Goal: Book appointment/travel/reservation

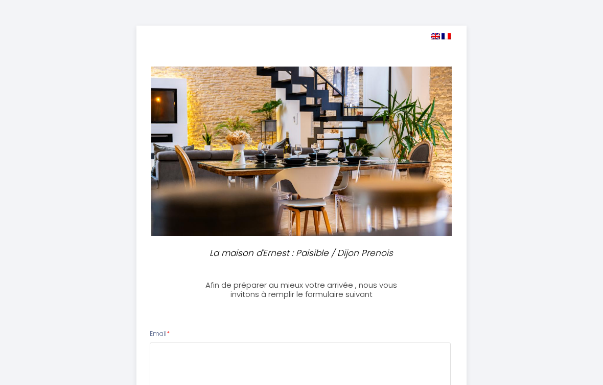
select select
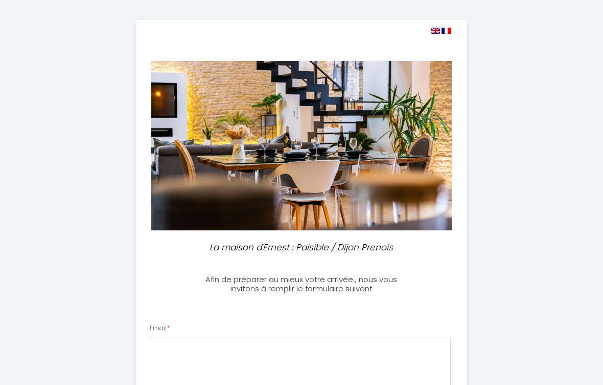
scroll to position [6, 0]
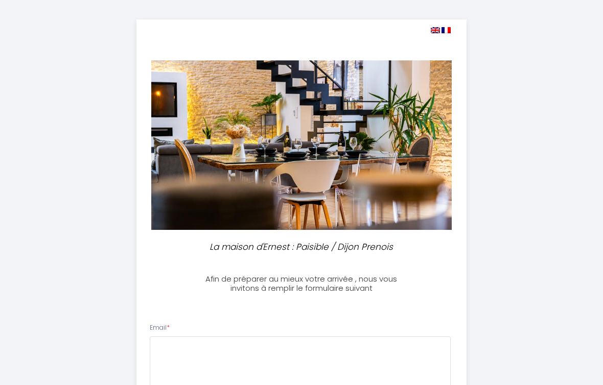
click at [438, 31] on img at bounding box center [435, 30] width 9 height 6
select select
click at [433, 31] on img at bounding box center [435, 30] width 9 height 6
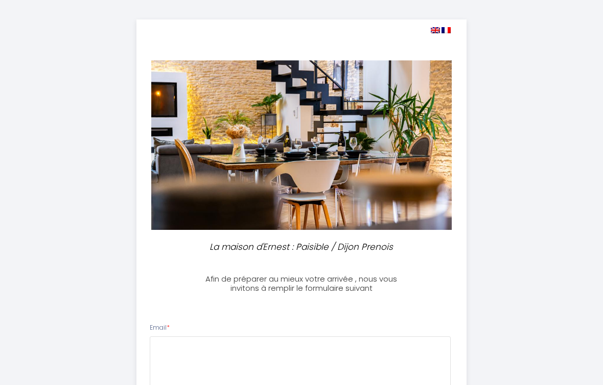
click at [438, 33] on img at bounding box center [435, 30] width 9 height 6
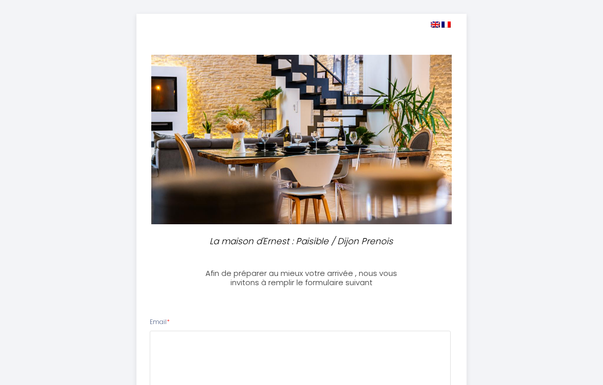
scroll to position [10, 0]
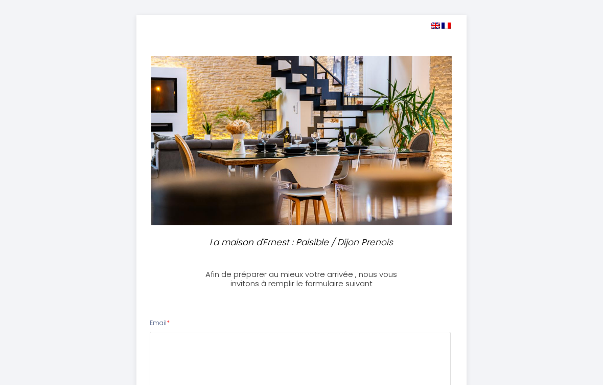
click at [434, 28] on img at bounding box center [435, 26] width 9 height 6
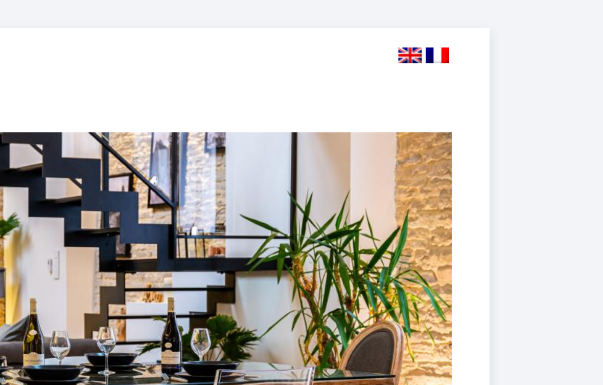
click at [431, 23] on img at bounding box center [435, 26] width 9 height 6
click at [442, 23] on img at bounding box center [446, 26] width 9 height 6
select select
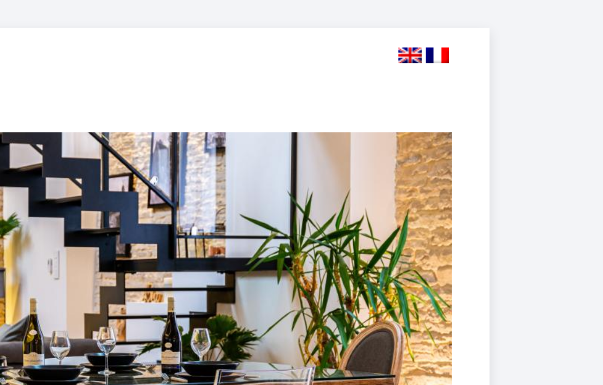
select select
click at [431, 23] on img at bounding box center [435, 26] width 9 height 6
select select
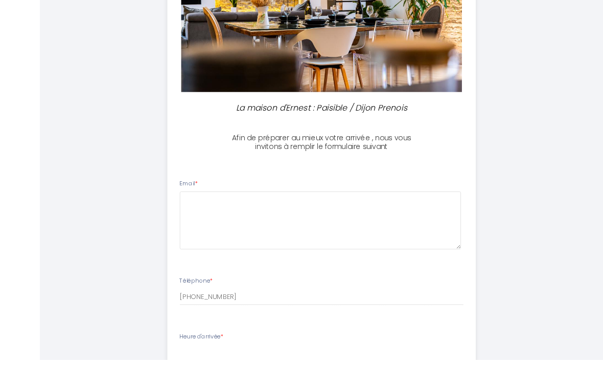
scroll to position [155, 0]
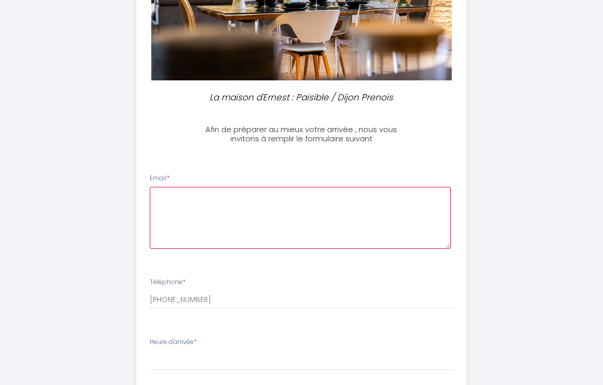
click at [234, 216] on textarea at bounding box center [301, 218] width 302 height 62
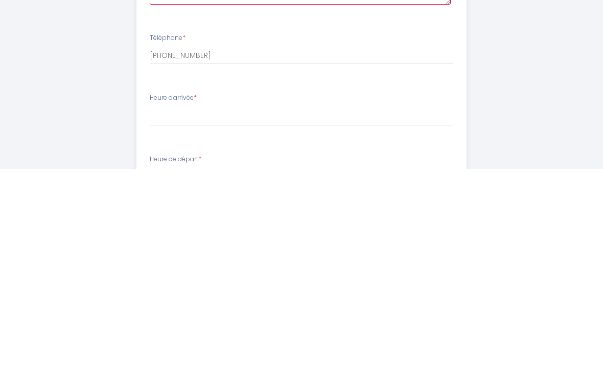
scroll to position [187, 0]
type textarea "[EMAIL_ADDRESS][DOMAIN_NAME]"
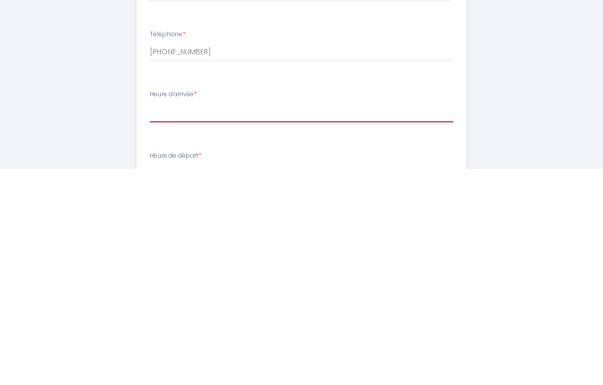
click at [181, 319] on select "17:00 17:30 18:00 18:30 19:00 19:30 20:00 20:30 21:00 21:30 22:00 22:30 23:00 2…" at bounding box center [302, 328] width 304 height 19
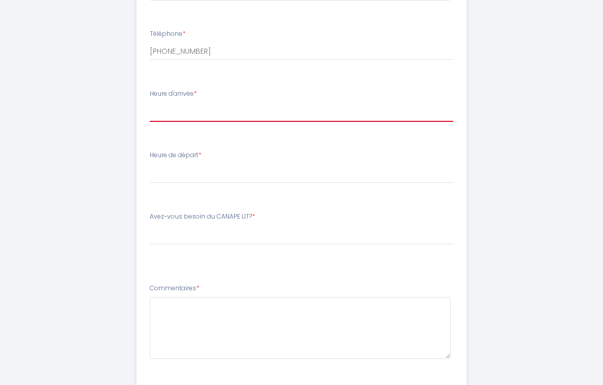
select select "18:00"
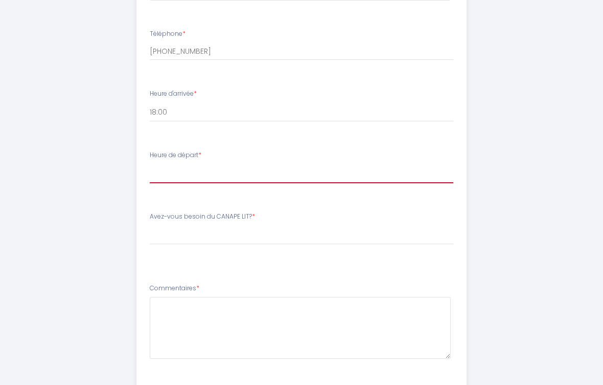
click at [203, 164] on select "00:00 00:30 01:00 01:30 02:00 02:30 03:00 03:30 04:00 04:30 05:00 05:30 06:00 0…" at bounding box center [302, 173] width 304 height 19
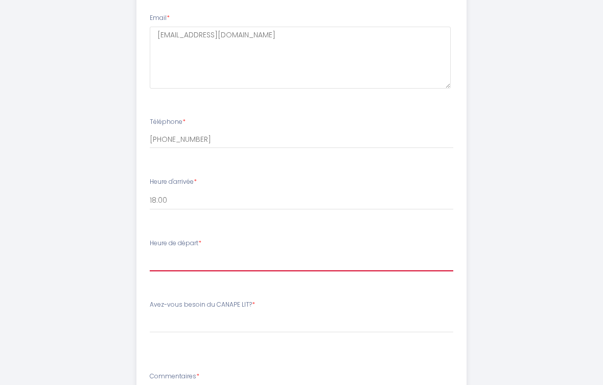
scroll to position [315, 0]
click at [207, 255] on select "00:00 00:30 01:00 01:30 02:00 02:30 03:00 03:30 04:00 04:30 05:00 05:30 06:00 0…" at bounding box center [302, 261] width 304 height 19
select select "11:00"
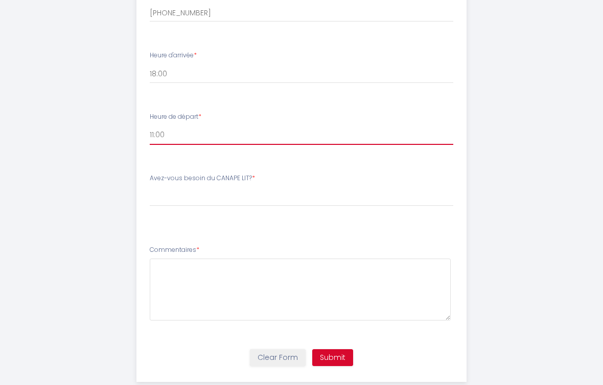
scroll to position [442, 0]
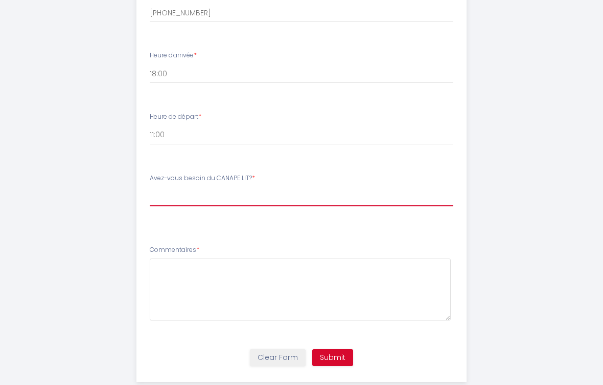
click at [182, 193] on select "Please SelectAvez-vous besoin du CANAPE LIT? OUI , j'ai besoin du canapé lit NO…" at bounding box center [302, 196] width 304 height 19
click at [227, 180] on label "Avez-vous besoin du CANAPE LIT? *" at bounding box center [202, 178] width 105 height 10
click at [241, 191] on select "Please SelectAvez-vous besoin du CANAPE LIT? OUI , j'ai besoin du canapé lit NO…" at bounding box center [302, 196] width 304 height 19
select select "NON , je n'ai pas besoin du canapé lit."
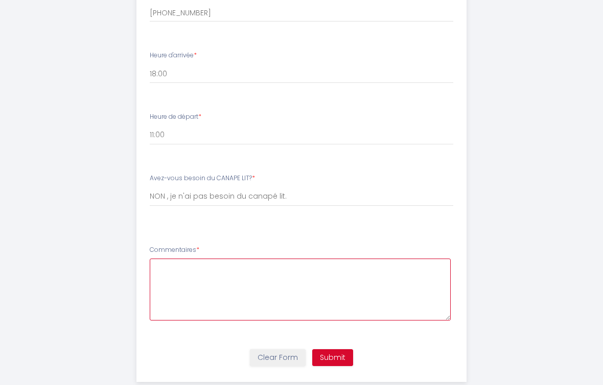
click at [219, 277] on textarea at bounding box center [301, 289] width 302 height 62
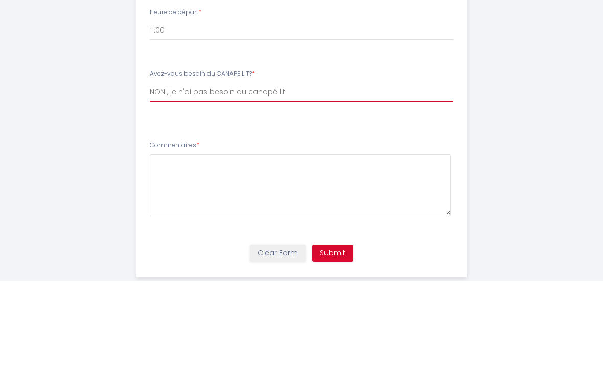
click at [271, 187] on select "Please SelectAvez-vous besoin du CANAPE LIT? OUI , j'ai besoin du canapé lit NO…" at bounding box center [302, 196] width 304 height 19
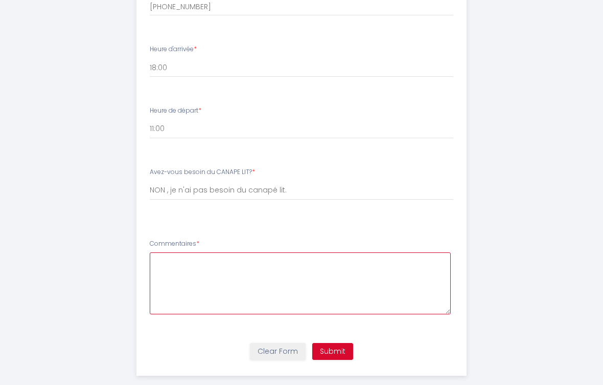
click at [182, 263] on textarea at bounding box center [301, 283] width 302 height 62
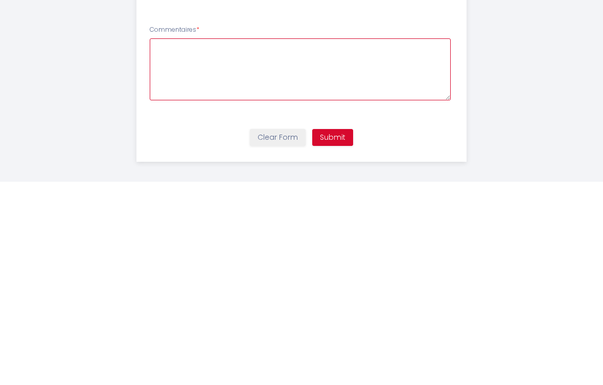
scroll to position [461, 0]
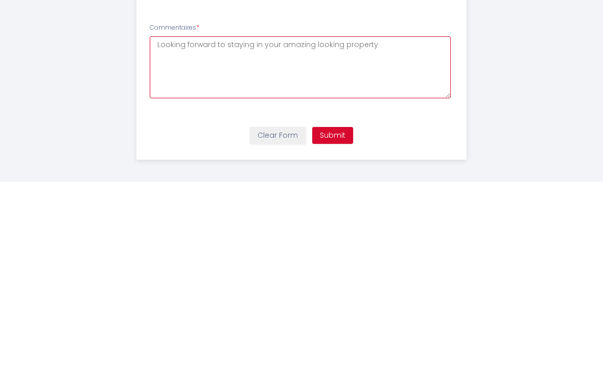
click at [153, 239] on textarea "Looking forward to staying in your amazing looking property" at bounding box center [301, 270] width 302 height 62
click at [357, 239] on textarea "We’re looking forward to staying in your amazing looking property" at bounding box center [301, 270] width 302 height 62
click at [355, 239] on textarea "We’re looking forward to staying in your amazing lproperty" at bounding box center [301, 270] width 302 height 62
type textarea "We’re looking forward to staying in your amazing property"
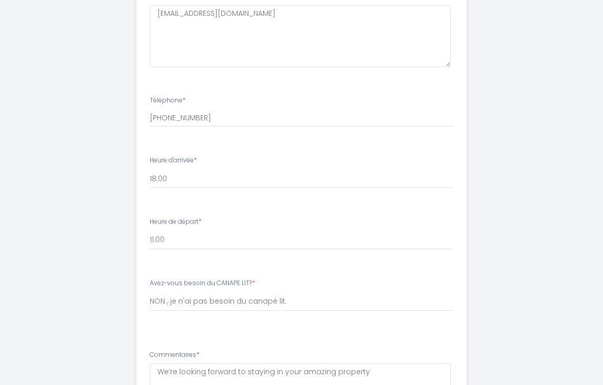
scroll to position [448, 0]
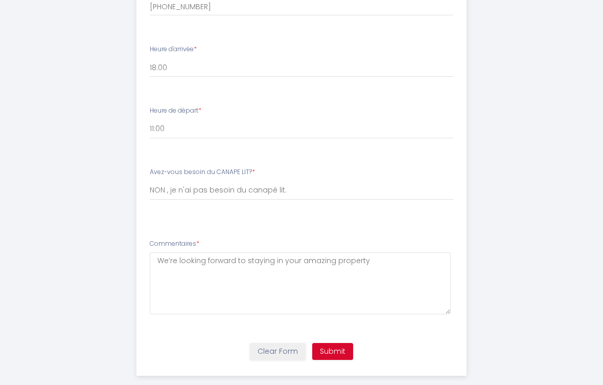
click at [341, 353] on button "Submit" at bounding box center [332, 351] width 41 height 17
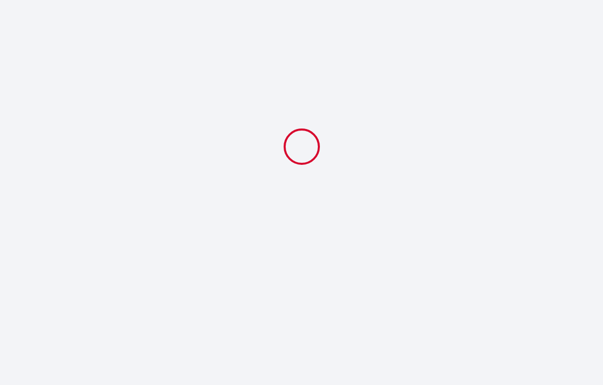
select select "18:00"
select select "11:00"
select select "NON , je n'ai pas besoin du canapé lit."
